Goal: Book appointment/travel/reservation

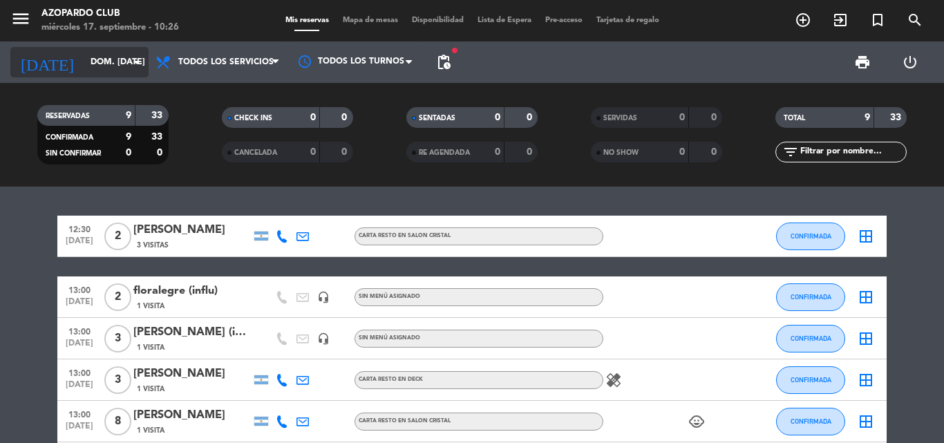
click at [140, 64] on icon "arrow_drop_down" at bounding box center [136, 62] width 17 height 17
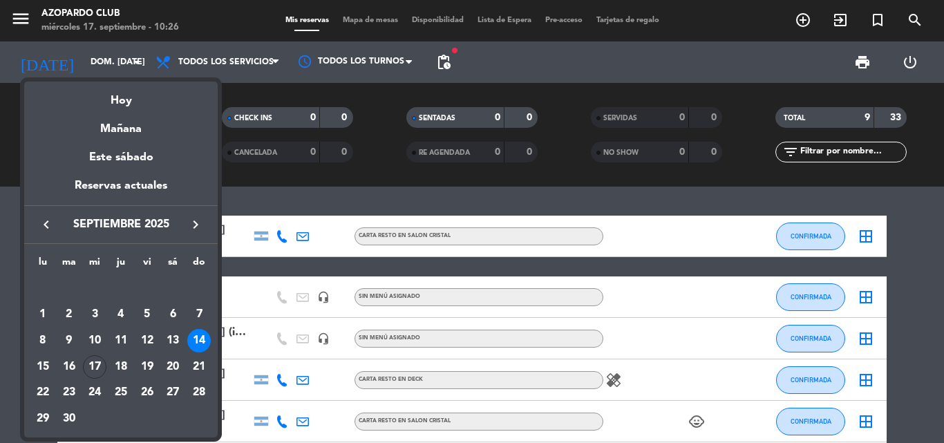
click at [164, 119] on div "Mañana" at bounding box center [120, 124] width 193 height 28
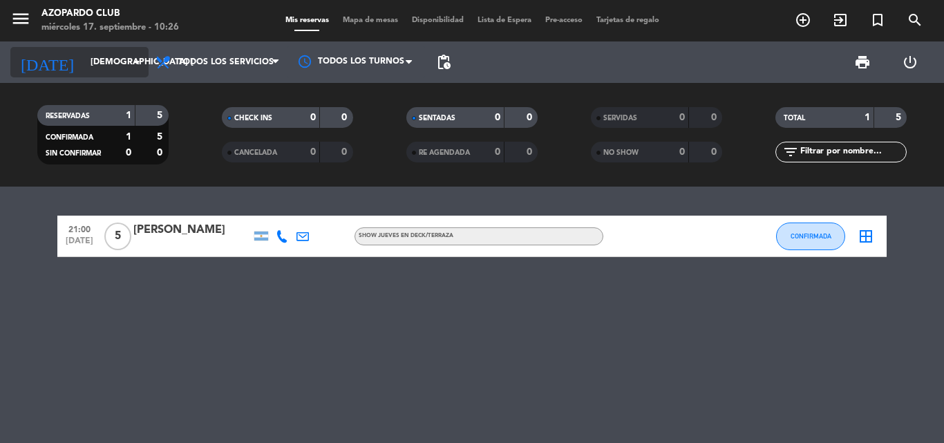
click at [138, 64] on icon "arrow_drop_down" at bounding box center [136, 62] width 17 height 17
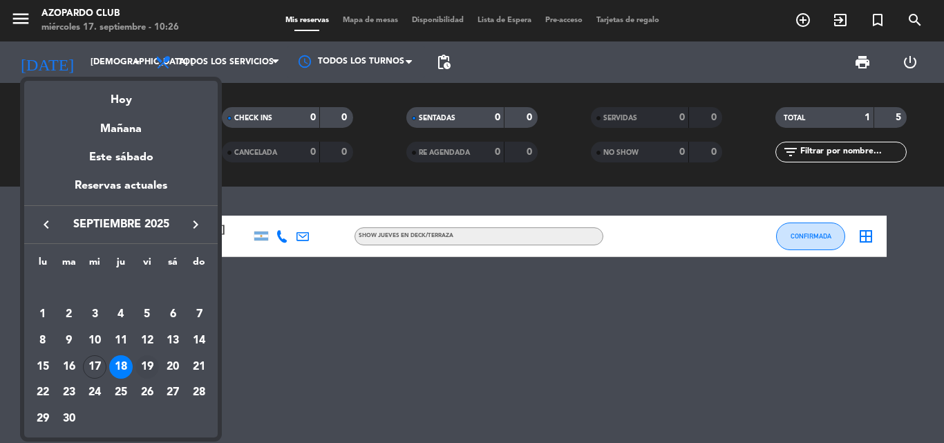
click at [149, 361] on div "19" at bounding box center [146, 366] width 23 height 23
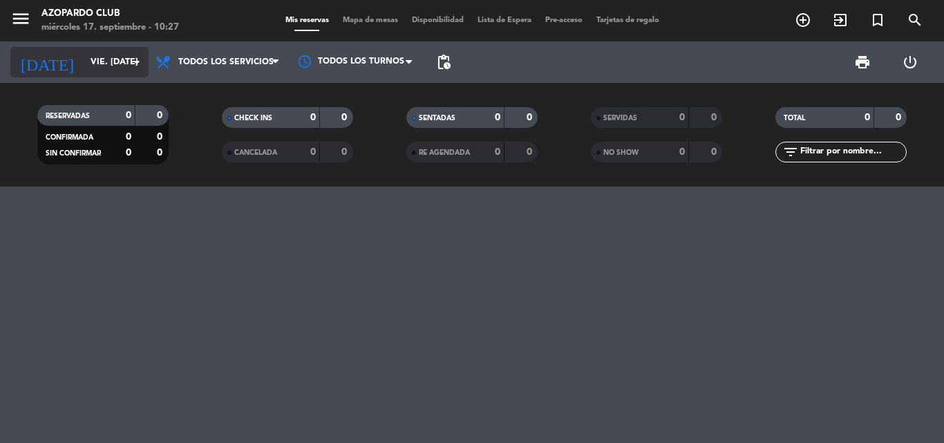
click at [88, 66] on input "vie. [DATE]" at bounding box center [142, 61] width 117 height 23
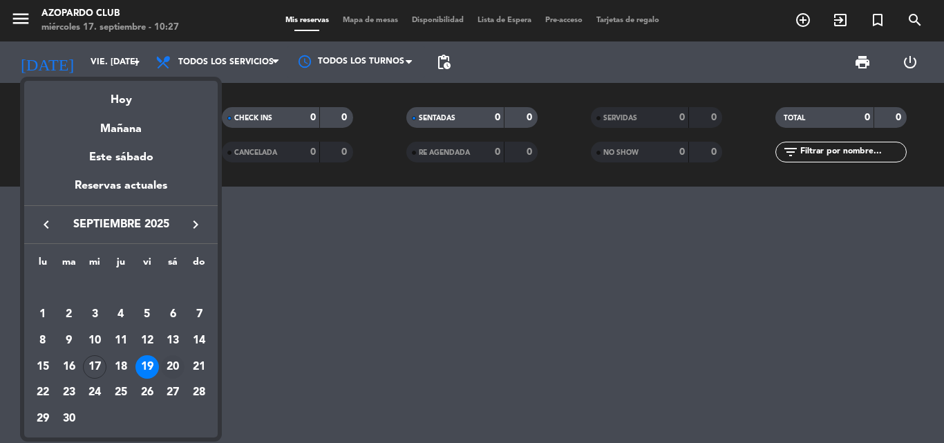
click at [173, 355] on div "20" at bounding box center [172, 366] width 23 height 23
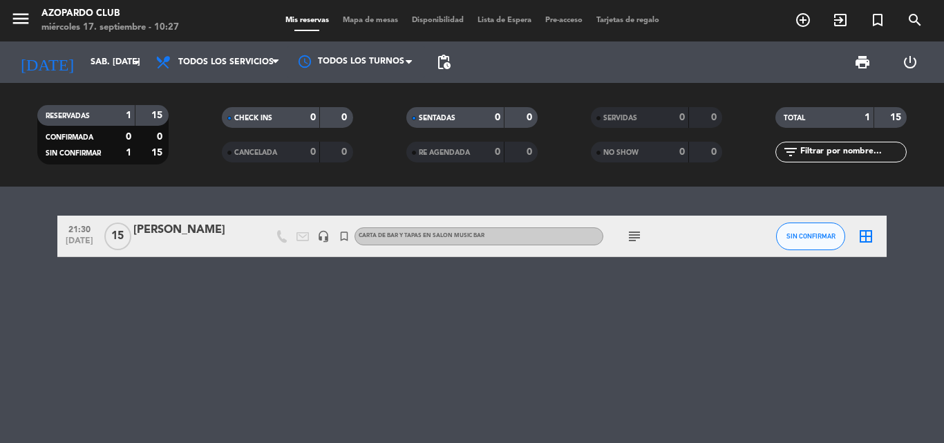
click at [624, 232] on span "subject" at bounding box center [634, 236] width 21 height 17
click at [626, 232] on icon "subject" at bounding box center [634, 236] width 17 height 17
click at [633, 244] on div at bounding box center [636, 246] width 10 height 5
click at [131, 55] on icon "arrow_drop_down" at bounding box center [136, 62] width 17 height 17
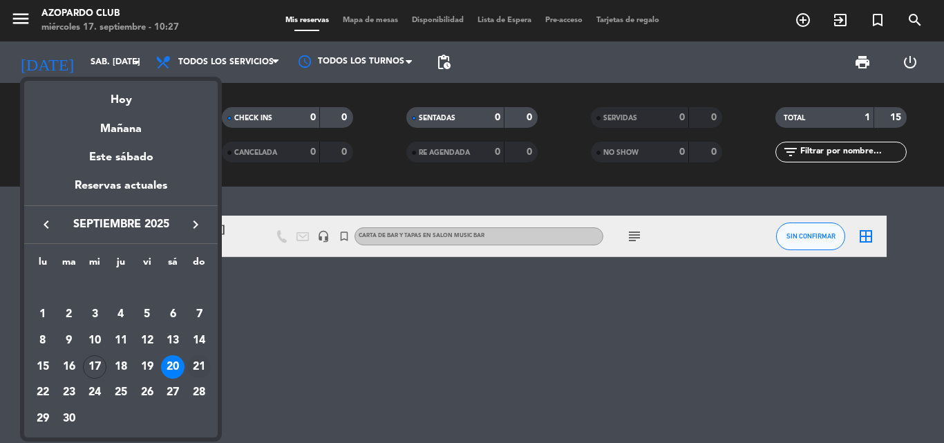
click at [195, 354] on td "21" at bounding box center [199, 367] width 26 height 26
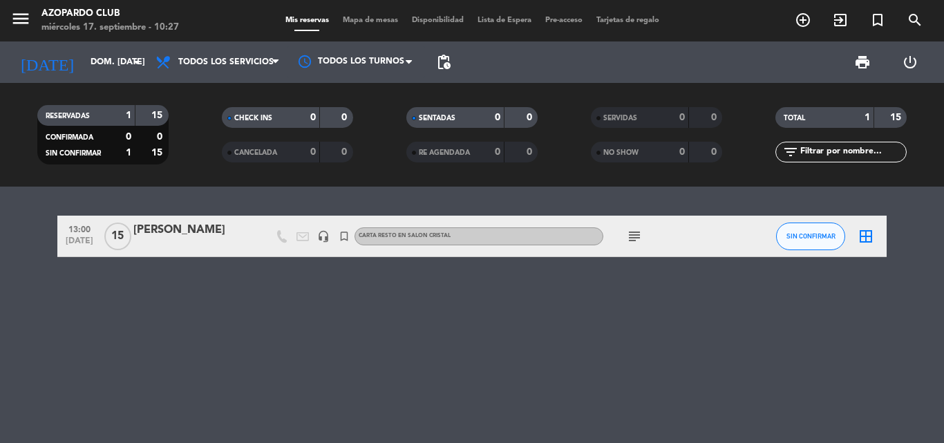
click at [647, 240] on div "subject" at bounding box center [665, 236] width 124 height 41
click at [640, 238] on icon "subject" at bounding box center [634, 236] width 17 height 17
click at [97, 68] on input "dom. [DATE]" at bounding box center [142, 61] width 117 height 23
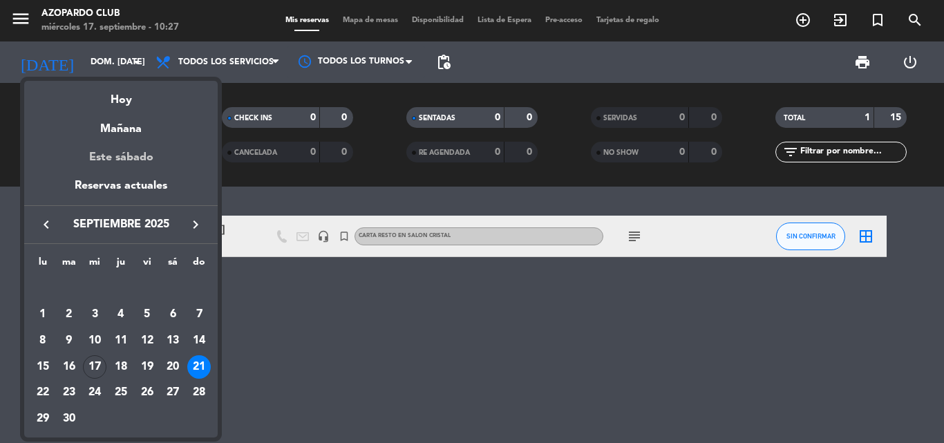
click at [122, 149] on div "Este sábado" at bounding box center [120, 157] width 193 height 39
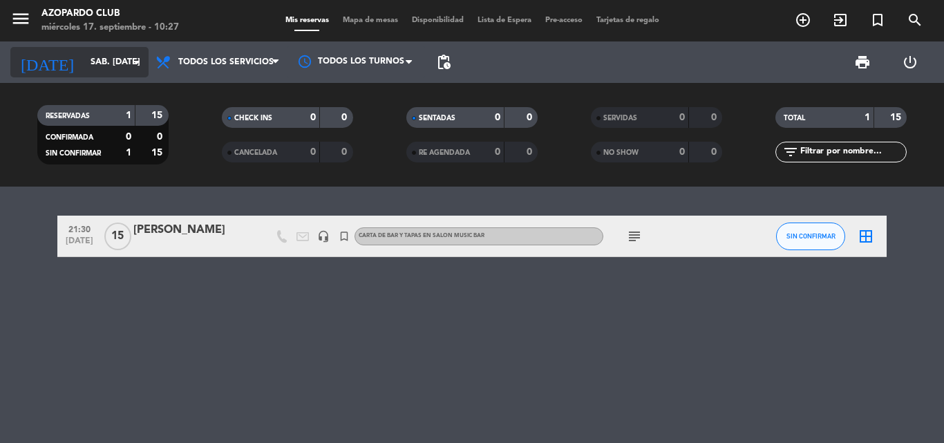
click at [138, 60] on icon "arrow_drop_down" at bounding box center [136, 62] width 17 height 17
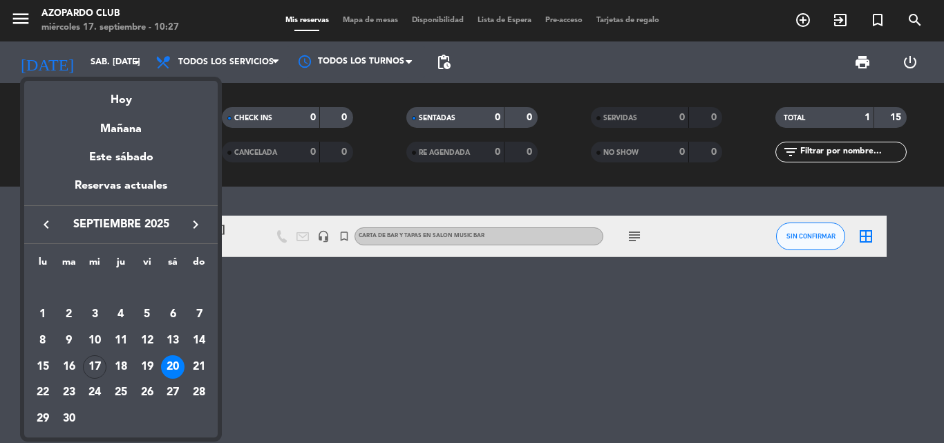
click at [142, 124] on div "Mañana" at bounding box center [120, 124] width 193 height 28
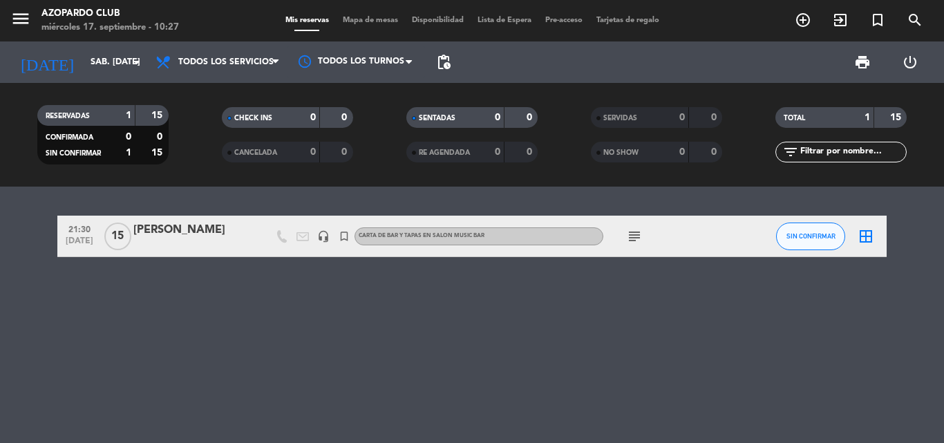
type input "[DEMOGRAPHIC_DATA] [DATE]"
